Goal: Find contact information: Find contact information

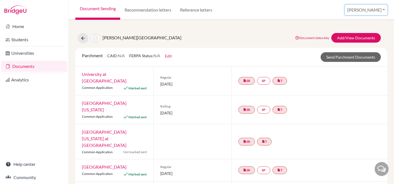
click at [378, 8] on button "[PERSON_NAME]" at bounding box center [366, 10] width 43 height 10
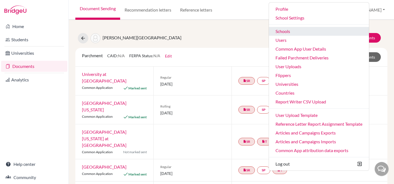
click at [303, 29] on link "Schools" at bounding box center [319, 31] width 100 height 9
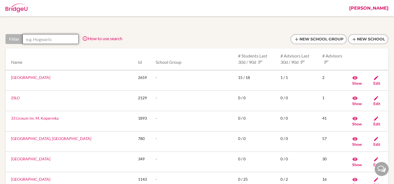
click at [65, 36] on input "text" at bounding box center [51, 39] width 56 height 10
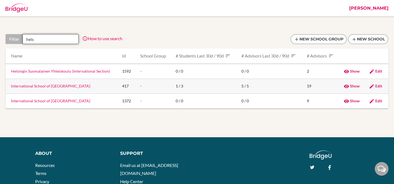
type input "hels"
click at [45, 87] on link "International School of [GEOGRAPHIC_DATA]" at bounding box center [50, 86] width 79 height 5
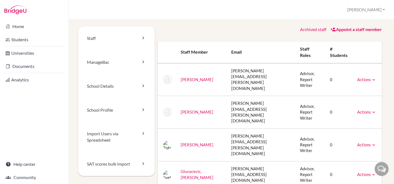
click at [303, 27] on link "Archived staff" at bounding box center [313, 29] width 26 height 5
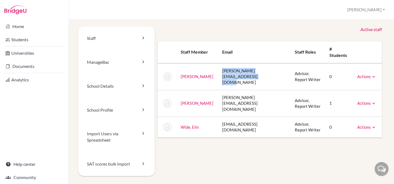
drag, startPoint x: 285, startPoint y: 74, endPoint x: 218, endPoint y: 76, distance: 66.6
click at [218, 76] on td "gabriele.mastmeier@helsingborg.se" at bounding box center [254, 76] width 73 height 27
copy td "gabriele.mastmeier@helsingborg.se"
